Goal: Information Seeking & Learning: Learn about a topic

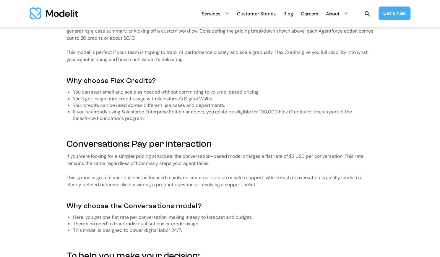
scroll to position [566, 0]
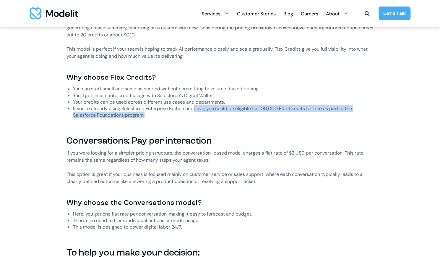
drag, startPoint x: 195, startPoint y: 107, endPoint x: 291, endPoint y: 117, distance: 97.0
click at [291, 117] on li "If you're already using Salesforce Enterprise Edition or above, you could be el…" at bounding box center [223, 111] width 301 height 13
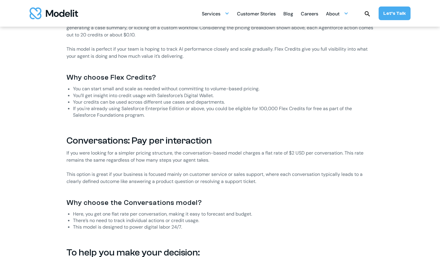
click at [259, 105] on li "Your credits can be used across different use cases and departments." at bounding box center [223, 102] width 301 height 7
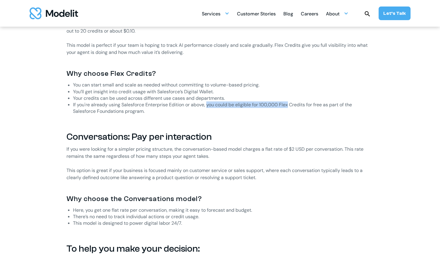
drag, startPoint x: 207, startPoint y: 104, endPoint x: 286, endPoint y: 111, distance: 79.7
click at [286, 111] on li "If you're already using Salesforce Enterprise Edition or above, you could be el…" at bounding box center [223, 107] width 301 height 13
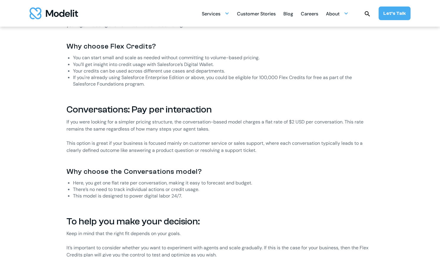
scroll to position [597, 0]
drag, startPoint x: 286, startPoint y: 111, endPoint x: 279, endPoint y: 90, distance: 22.5
click at [279, 90] on div "Salesforce’s Agentforce platform is reshaping how companies interact with custo…" at bounding box center [221, 82] width 308 height 704
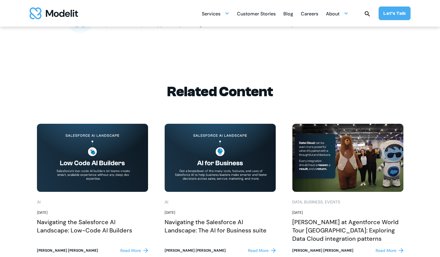
scroll to position [1054, 0]
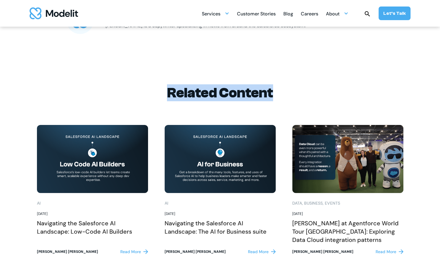
drag, startPoint x: 168, startPoint y: 94, endPoint x: 282, endPoint y: 89, distance: 114.3
click at [282, 89] on h2 "Related Content" at bounding box center [220, 92] width 367 height 17
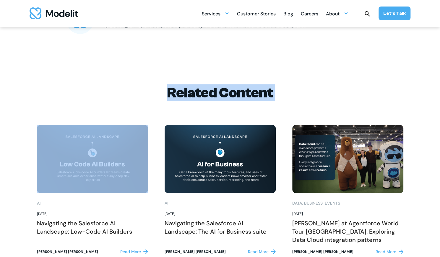
drag, startPoint x: 282, startPoint y: 89, endPoint x: 170, endPoint y: 100, distance: 112.4
click at [170, 100] on h2 "Related Content" at bounding box center [220, 92] width 367 height 17
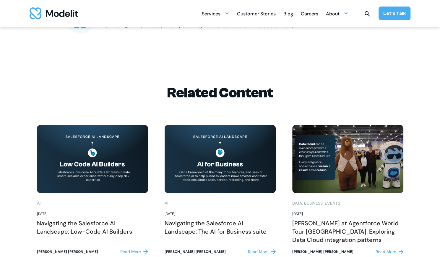
click at [142, 81] on div "Related Content AI , [DATE] Navigating the Salesforce AI Landscape: Low-Code AI…" at bounding box center [220, 178] width 367 height 229
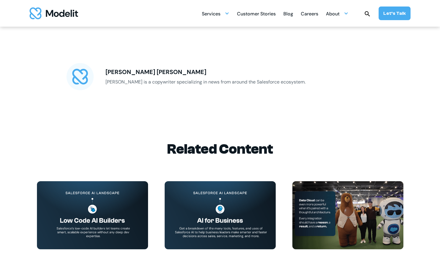
scroll to position [999, 0]
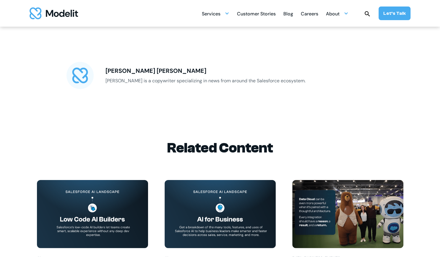
click at [333, 119] on div "Related Content AI , [DATE] Navigating the Salesforce AI Landscape: Low-Code AI…" at bounding box center [220, 233] width 367 height 229
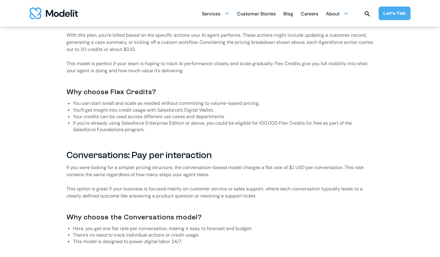
scroll to position [551, 0]
